Goal: Information Seeking & Learning: Learn about a topic

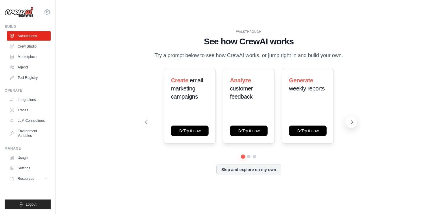
click at [349, 120] on icon at bounding box center [352, 122] width 6 height 6
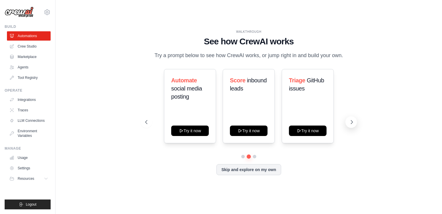
click at [349, 120] on icon at bounding box center [352, 122] width 6 height 6
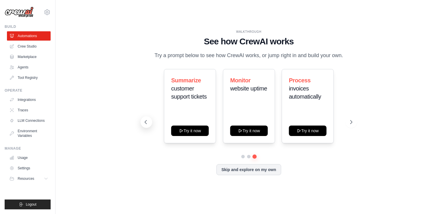
click at [146, 122] on icon at bounding box center [146, 122] width 6 height 6
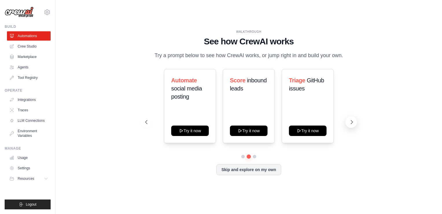
click at [353, 124] on icon at bounding box center [352, 122] width 6 height 6
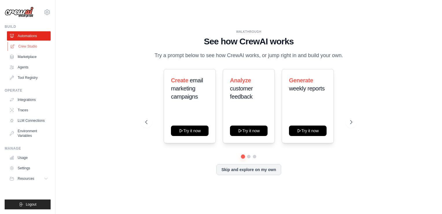
click at [36, 44] on link "Crew Studio" at bounding box center [30, 46] width 44 height 9
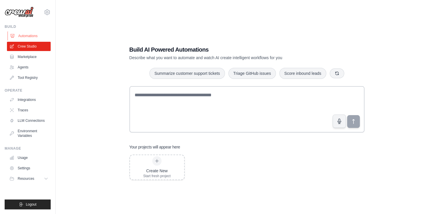
click at [32, 35] on link "Automations" at bounding box center [30, 35] width 44 height 9
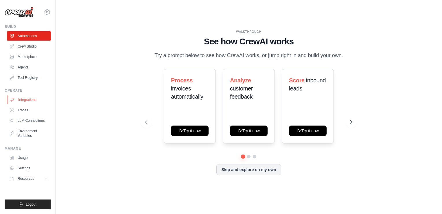
click at [30, 98] on link "Integrations" at bounding box center [30, 99] width 44 height 9
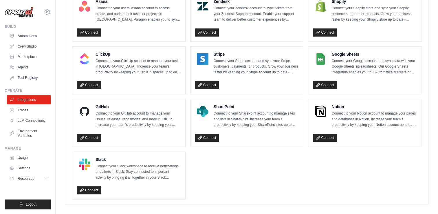
scroll to position [398, 0]
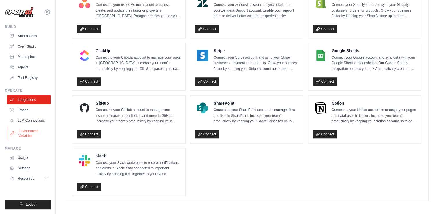
click at [30, 132] on link "Environment Variables" at bounding box center [30, 133] width 44 height 14
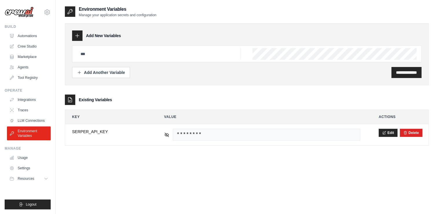
click at [23, 10] on img at bounding box center [19, 12] width 29 height 11
click at [24, 13] on img at bounding box center [19, 12] width 29 height 11
click at [21, 34] on link "Automations" at bounding box center [30, 35] width 44 height 9
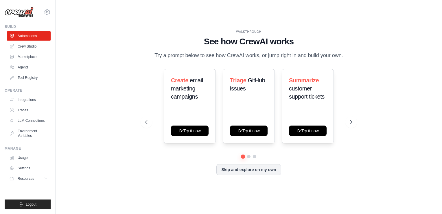
click at [129, 112] on div "WALKTHROUGH See how CrewAI works Try a prompt below to see how CrewAI works, or…" at bounding box center [249, 107] width 368 height 202
click at [29, 39] on link "Automations" at bounding box center [30, 35] width 44 height 9
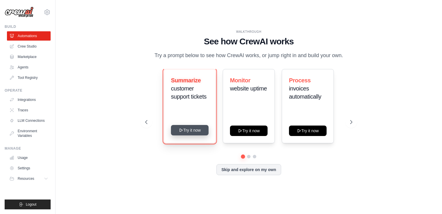
click at [188, 133] on button "Try it now" at bounding box center [190, 130] width 38 height 10
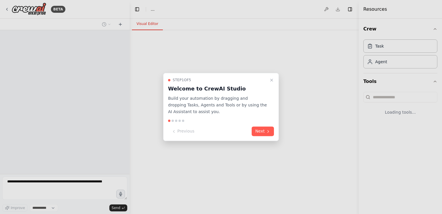
select select "****"
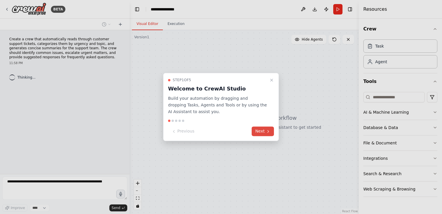
click at [259, 133] on button "Next" at bounding box center [263, 131] width 22 height 10
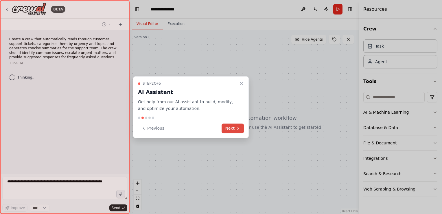
click at [227, 126] on button "Next" at bounding box center [233, 128] width 22 height 10
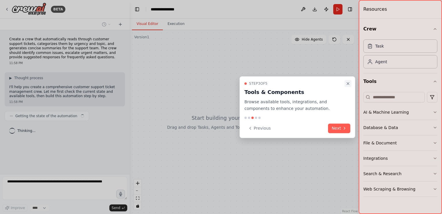
click at [349, 82] on icon "Close walkthrough" at bounding box center [348, 83] width 2 height 2
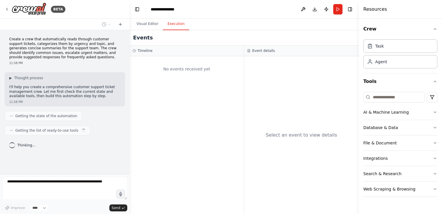
click at [172, 27] on button "Execution" at bounding box center [176, 24] width 26 height 12
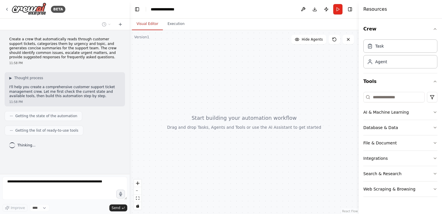
click at [149, 23] on button "Visual Editor" at bounding box center [147, 24] width 31 height 12
